Goal: Task Accomplishment & Management: Use online tool/utility

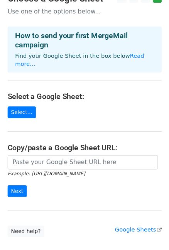
scroll to position [35, 0]
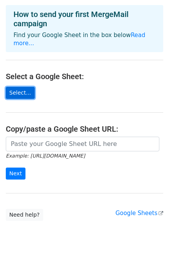
click at [22, 87] on link "Select..." at bounding box center [20, 93] width 29 height 12
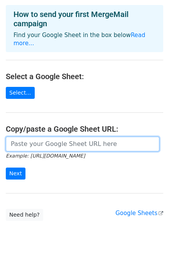
click at [27, 136] on input "url" at bounding box center [82, 143] width 153 height 15
paste input "[URL][DOMAIN_NAME]"
type input "[URL][DOMAIN_NAME]"
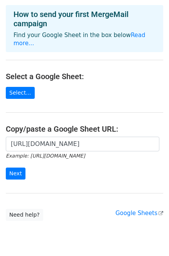
scroll to position [0, 0]
click at [60, 160] on form "https://docs.google.com/spreadsheets/d/1dhkUnh_qb707yXLB9GPgZcTUPGbc34BD/edit?g…" at bounding box center [84, 157] width 157 height 43
click at [17, 167] on input "Next" at bounding box center [16, 173] width 20 height 12
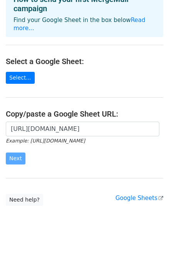
scroll to position [51, 0]
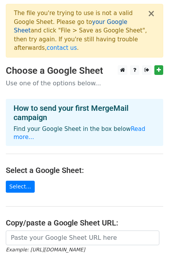
click at [85, 24] on link "your Google Sheet" at bounding box center [70, 26] width 113 height 16
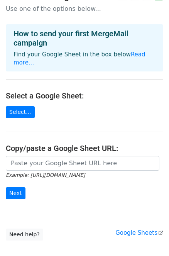
scroll to position [102, 0]
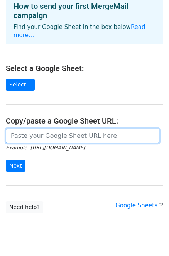
click at [18, 128] on input "url" at bounding box center [82, 135] width 153 height 15
type input "[URL][DOMAIN_NAME]"
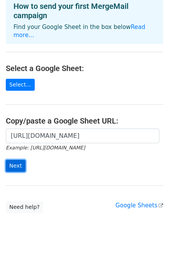
click at [13, 160] on input "Next" at bounding box center [16, 166] width 20 height 12
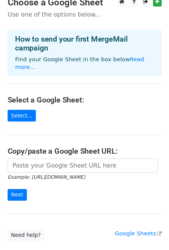
scroll to position [102, 0]
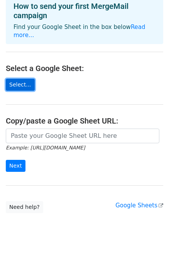
click at [25, 79] on link "Select..." at bounding box center [20, 85] width 29 height 12
click at [16, 79] on link "Select..." at bounding box center [20, 85] width 29 height 12
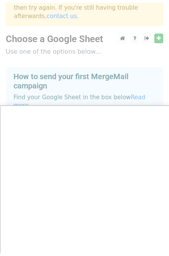
scroll to position [0, 0]
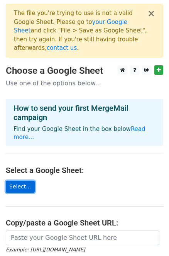
click at [22, 180] on link "Select..." at bounding box center [20, 186] width 29 height 12
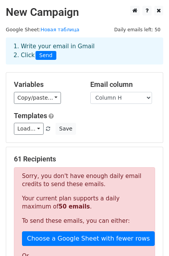
click at [138, 127] on div "Load... No templates saved Save" at bounding box center [84, 129] width 153 height 12
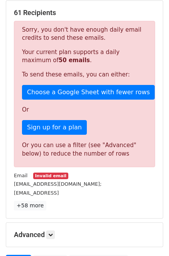
scroll to position [117, 0]
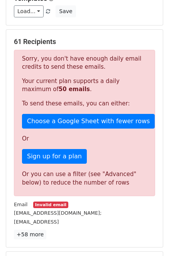
click at [100, 32] on div "61 Recipients Sorry, you don't have enough daily email credits to send these em…" at bounding box center [84, 138] width 156 height 217
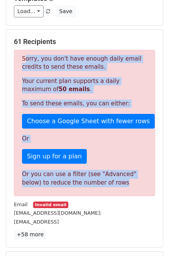
drag, startPoint x: 22, startPoint y: 58, endPoint x: 92, endPoint y: 180, distance: 140.5
click at [92, 180] on div "Sorry, you don't have enough daily email credits to send these emails. Your cur…" at bounding box center [84, 123] width 141 height 146
copy div "Sorry, you don't have enough daily email credits to send these emails. Your cur…"
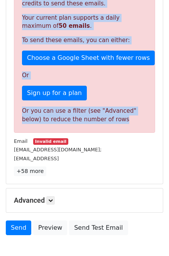
scroll to position [187, 0]
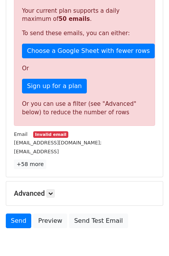
click at [141, 143] on div "primariaalbotadesus@mail.ru;" at bounding box center [84, 142] width 153 height 9
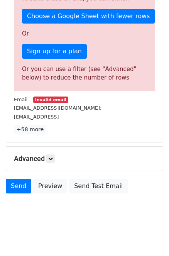
scroll to position [222, 0]
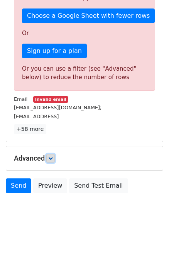
click at [53, 156] on icon at bounding box center [50, 158] width 5 height 5
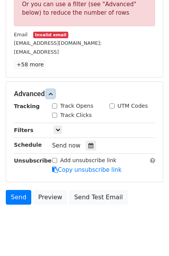
scroll to position [293, 0]
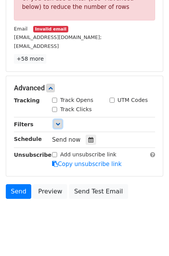
click at [57, 122] on icon at bounding box center [57, 123] width 5 height 5
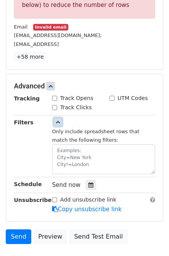
scroll to position [274, 0]
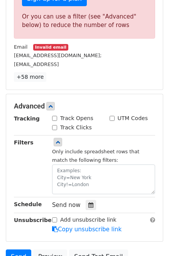
click at [37, 123] on div "Tracking" at bounding box center [27, 123] width 38 height 18
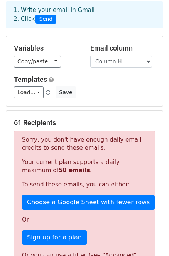
scroll to position [0, 0]
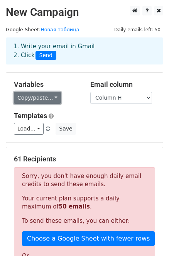
click at [52, 96] on link "Copy/paste..." at bounding box center [37, 98] width 47 height 12
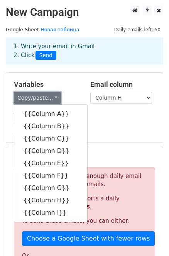
click at [52, 96] on link "Copy/paste..." at bounding box center [37, 98] width 47 height 12
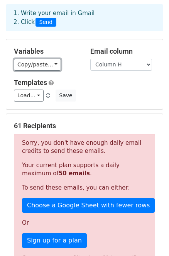
scroll to position [35, 0]
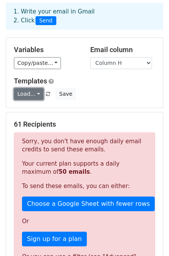
click at [35, 92] on link "Load..." at bounding box center [29, 94] width 30 height 12
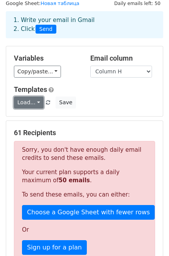
scroll to position [0, 0]
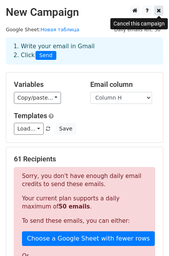
click at [160, 12] on icon at bounding box center [158, 10] width 4 height 5
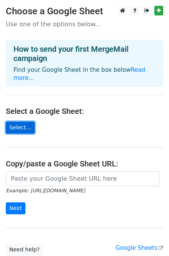
click at [17, 121] on link "Select..." at bounding box center [20, 127] width 29 height 12
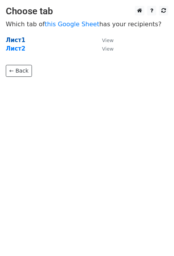
click at [15, 39] on strong "Лист1" at bounding box center [16, 40] width 20 height 7
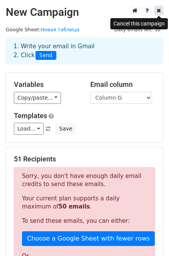
click at [157, 9] on icon at bounding box center [158, 10] width 4 height 5
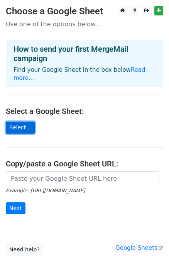
click at [24, 122] on link "Select..." at bounding box center [20, 127] width 29 height 12
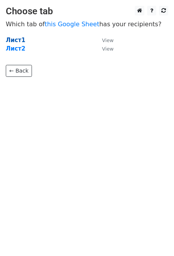
click at [16, 40] on strong "Лист1" at bounding box center [16, 40] width 20 height 7
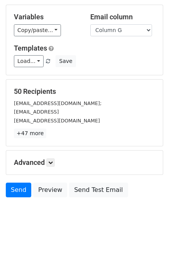
scroll to position [70, 0]
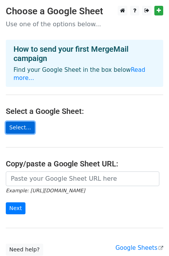
click at [20, 121] on link "Select..." at bounding box center [20, 127] width 29 height 12
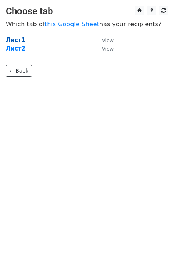
click at [12, 41] on strong "Лист1" at bounding box center [16, 40] width 20 height 7
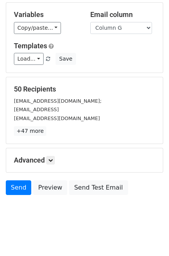
scroll to position [73, 0]
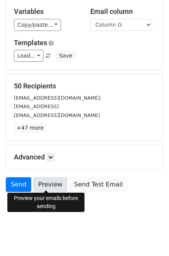
click at [47, 182] on link "Preview" at bounding box center [50, 184] width 34 height 15
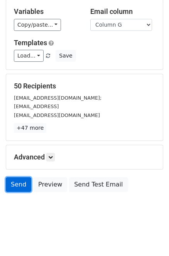
click at [17, 184] on link "Send" at bounding box center [18, 184] width 25 height 15
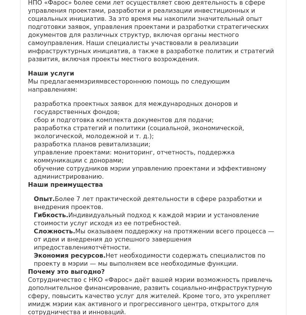
scroll to position [4355, 0]
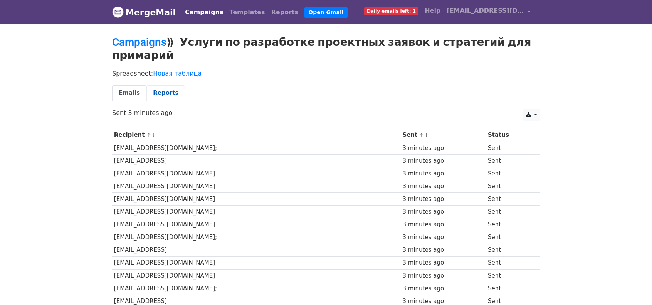
click at [154, 85] on link "Reports" at bounding box center [165, 93] width 39 height 16
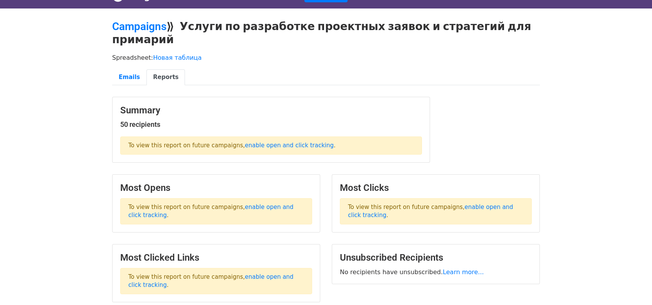
scroll to position [39, 0]
